Goal: Transaction & Acquisition: Book appointment/travel/reservation

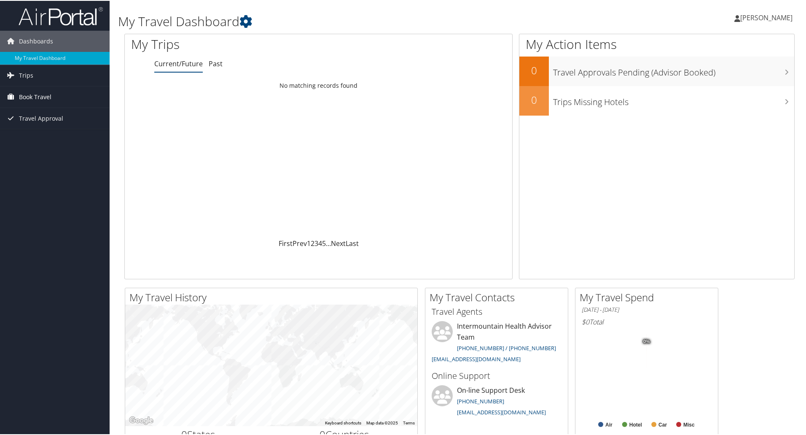
click at [31, 92] on span "Book Travel" at bounding box center [35, 96] width 32 height 21
click at [48, 145] on li "Book Travel Agent Booking Request Approval Request (Beta) Book/Manage Online Tr…" at bounding box center [55, 115] width 110 height 59
click at [48, 140] on link "Book/Manage Online Trips" at bounding box center [55, 138] width 110 height 13
